Goal: Check status: Check status

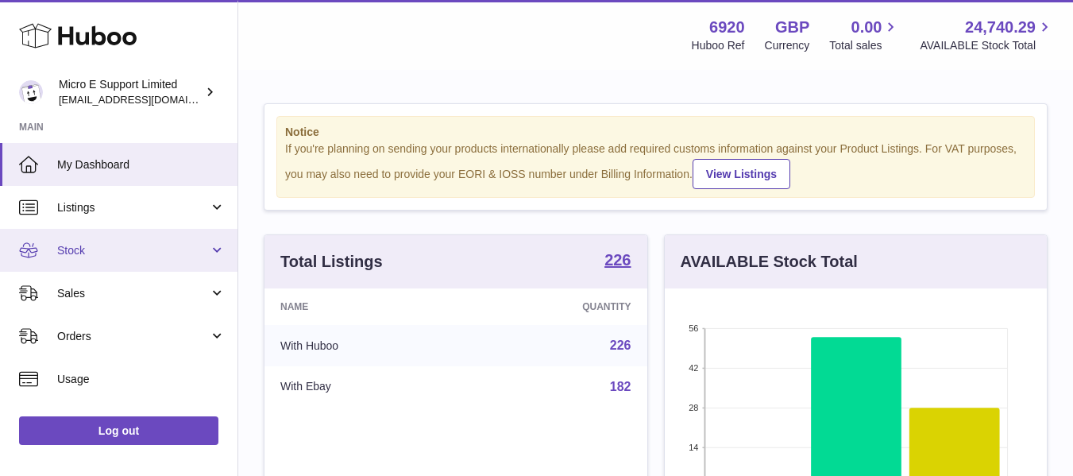
click at [195, 244] on span "Stock" at bounding box center [133, 250] width 152 height 15
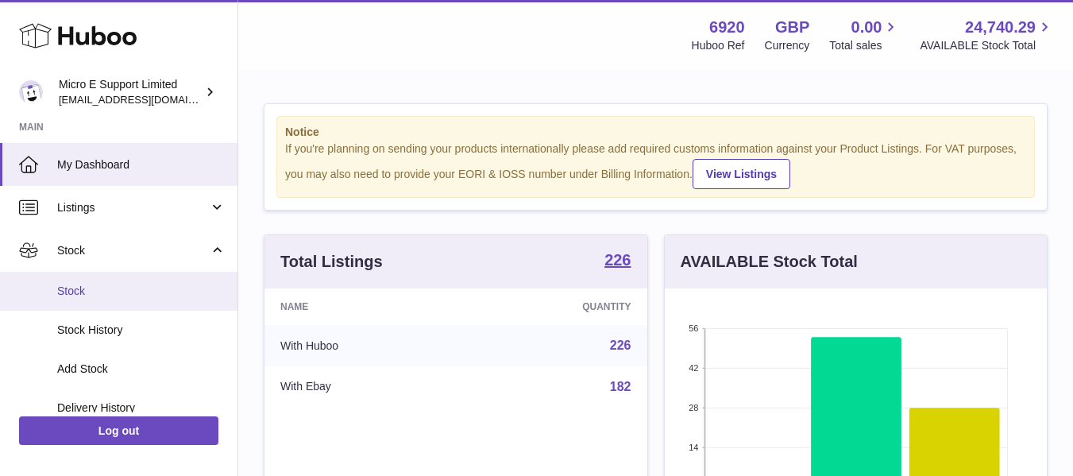
click at [91, 280] on link "Stock" at bounding box center [118, 291] width 237 height 39
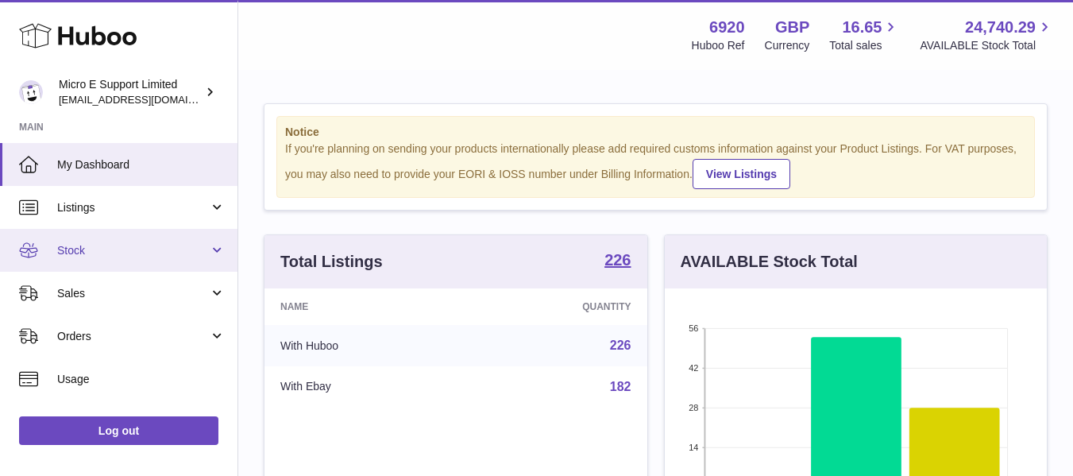
click at [122, 246] on span "Stock" at bounding box center [133, 250] width 152 height 15
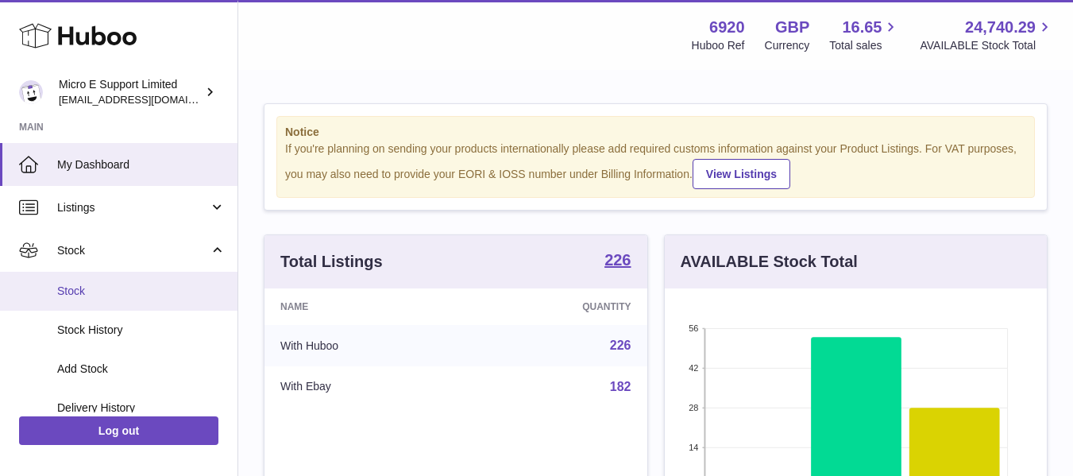
click at [87, 290] on span "Stock" at bounding box center [141, 290] width 168 height 15
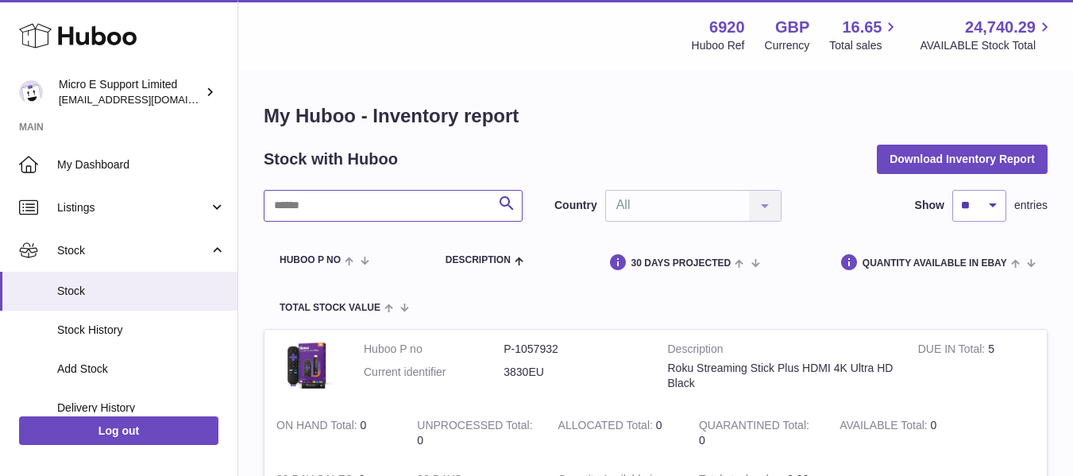
click at [407, 207] on input "text" at bounding box center [393, 206] width 259 height 32
type input "*******"
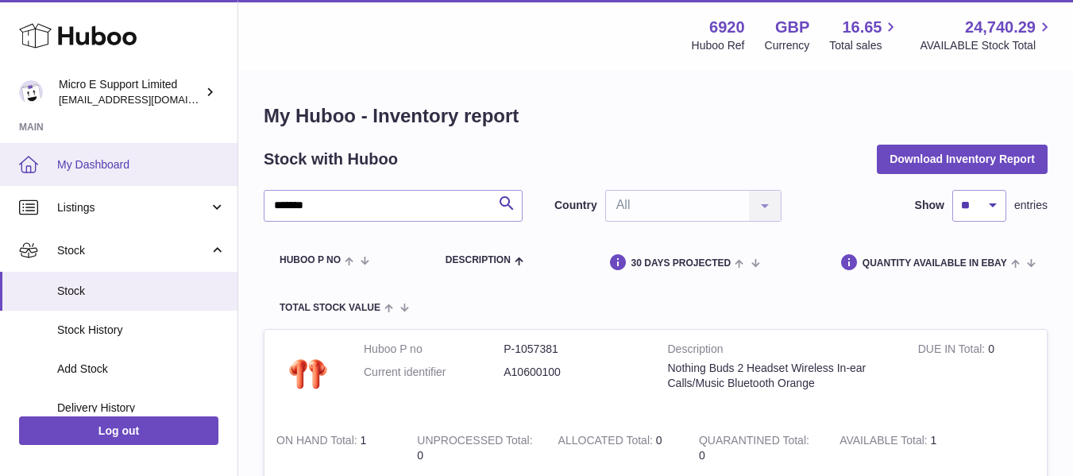
click at [101, 165] on span "My Dashboard" at bounding box center [141, 164] width 168 height 15
